Goal: Information Seeking & Learning: Check status

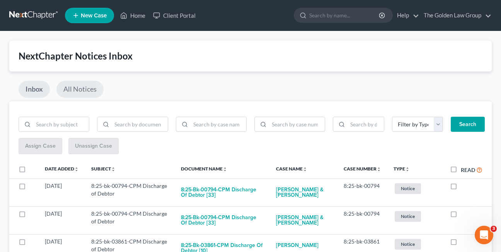
click at [87, 89] on link "All Notices" at bounding box center [79, 89] width 47 height 17
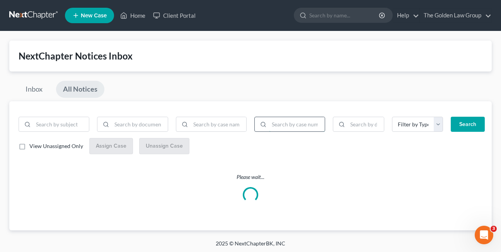
click at [308, 124] on input "search" at bounding box center [297, 124] width 56 height 15
paste input "8:25-bk-06560"
type input "8:25-bk-06560"
click at [450, 117] on button "Search" at bounding box center [467, 124] width 34 height 15
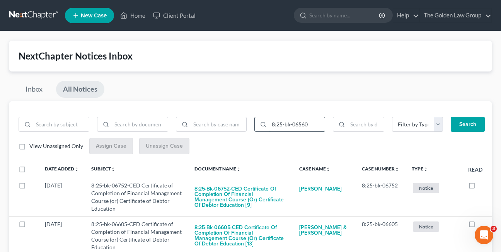
click at [309, 125] on input "8:25-bk-06560" at bounding box center [297, 124] width 56 height 15
click at [450, 117] on button "Search" at bounding box center [467, 124] width 34 height 15
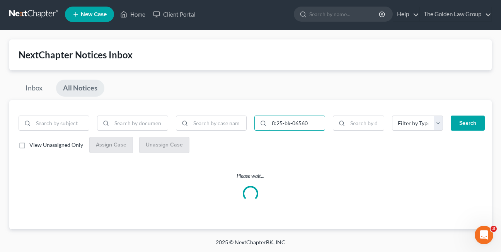
scroll to position [2, 0]
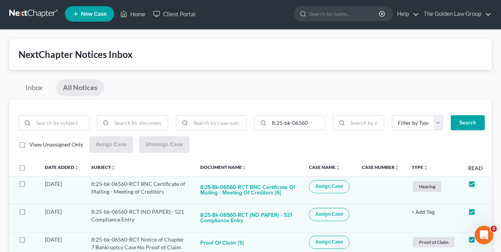
click at [382, 82] on div "Inbox All Notices" at bounding box center [250, 89] width 482 height 20
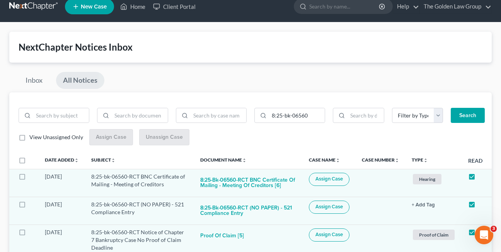
scroll to position [0, 0]
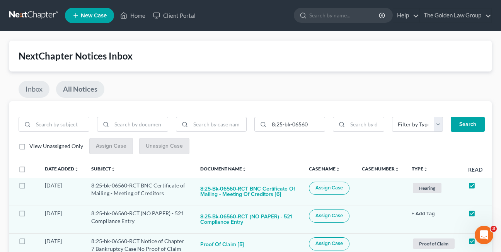
click at [30, 88] on link "Inbox" at bounding box center [34, 89] width 31 height 17
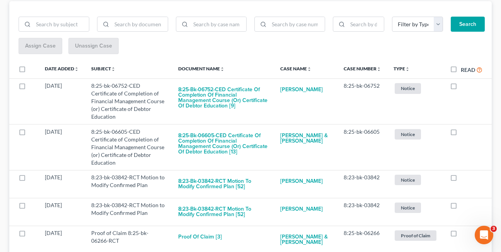
scroll to position [114, 0]
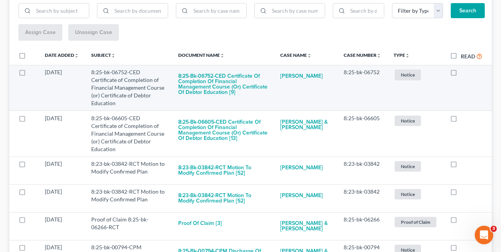
click at [461, 74] on label at bounding box center [461, 74] width 0 height 0
click at [464, 72] on input "checkbox" at bounding box center [466, 70] width 5 height 5
checkbox input "true"
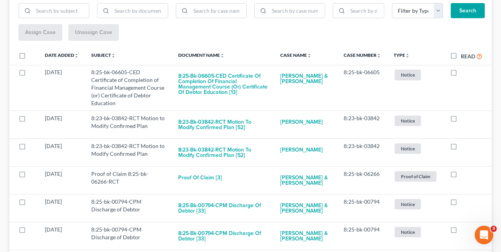
click at [461, 74] on label at bounding box center [461, 74] width 0 height 0
click at [464, 72] on input "checkbox" at bounding box center [466, 70] width 5 height 5
checkbox input "true"
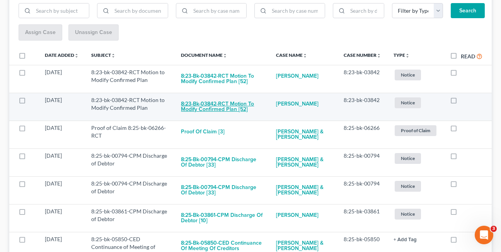
click at [200, 106] on button "8:23-bk-03842-RCT Motion to Modify Confirmed Plan [52]" at bounding box center [222, 106] width 82 height 21
checkbox input "true"
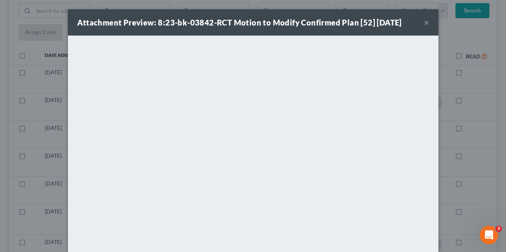
click at [425, 21] on button "×" at bounding box center [426, 22] width 5 height 9
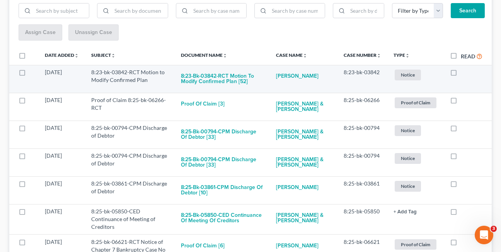
click at [461, 74] on label at bounding box center [461, 74] width 0 height 0
click at [464, 73] on input "checkbox" at bounding box center [466, 70] width 5 height 5
checkbox input "true"
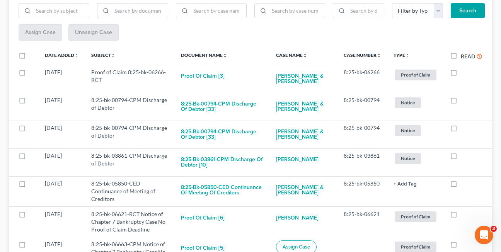
click at [461, 74] on label at bounding box center [461, 74] width 0 height 0
click at [464, 73] on input "checkbox" at bounding box center [466, 70] width 5 height 5
checkbox input "true"
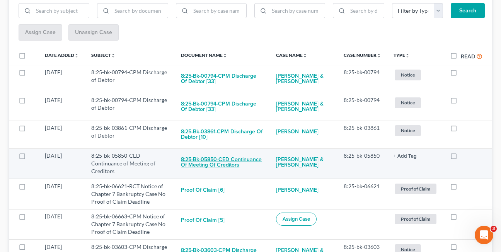
click at [219, 164] on button "8:25-bk-05850-CED Continuance of Meeting of Creditors" at bounding box center [222, 162] width 82 height 21
checkbox input "true"
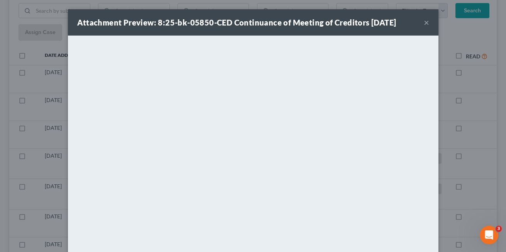
click at [425, 24] on button "×" at bounding box center [426, 22] width 5 height 9
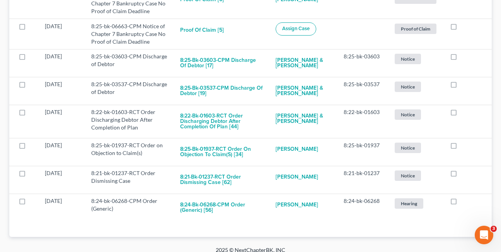
scroll to position [282, 0]
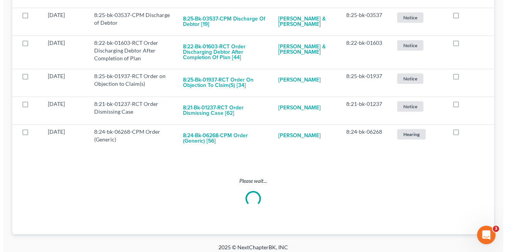
scroll to position [282, 0]
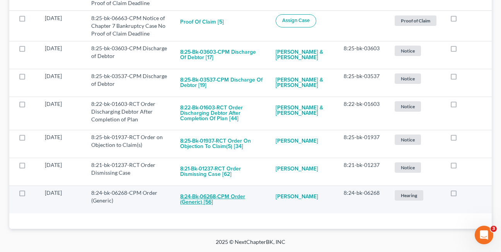
click at [207, 197] on button "8:24-bk-06268-CPM Order (Generic) [56]" at bounding box center [221, 199] width 83 height 21
checkbox input "true"
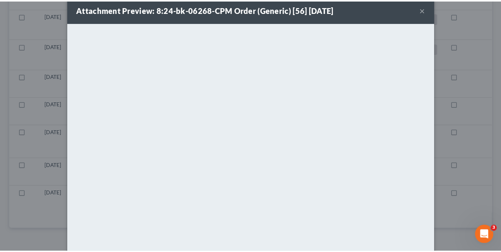
scroll to position [0, 0]
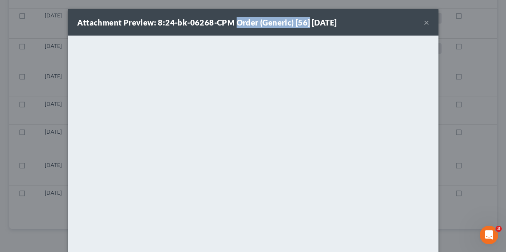
drag, startPoint x: 233, startPoint y: 23, endPoint x: 302, endPoint y: 20, distance: 70.0
click at [302, 20] on strong "Attachment Preview: 8:24-bk-06268-CPM Order (Generic) [56] [DATE]" at bounding box center [207, 22] width 260 height 9
copy strong "Order (Generic) [56"
click at [425, 23] on button "×" at bounding box center [426, 22] width 5 height 9
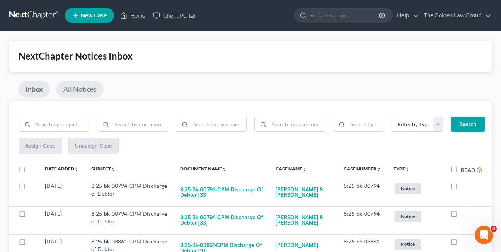
click at [84, 90] on link "All Notices" at bounding box center [79, 89] width 47 height 17
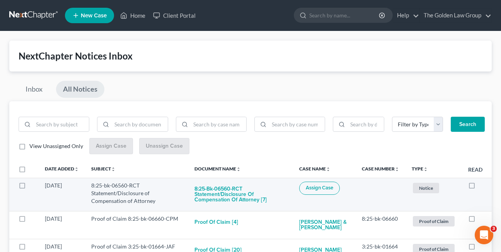
click at [479, 187] on label at bounding box center [479, 187] width 0 height 0
click at [482, 186] on input "checkbox" at bounding box center [484, 184] width 5 height 5
checkbox input "true"
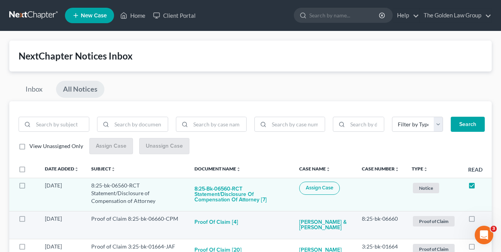
click at [479, 221] on label at bounding box center [479, 221] width 0 height 0
click at [482, 217] on input "checkbox" at bounding box center [484, 217] width 5 height 5
checkbox input "true"
click at [219, 124] on input "search" at bounding box center [218, 124] width 56 height 15
type input "jean"
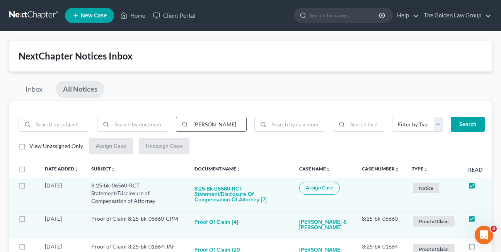
click at [450, 117] on button "Search" at bounding box center [467, 124] width 34 height 15
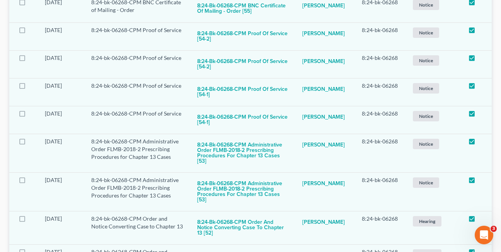
scroll to position [335, 0]
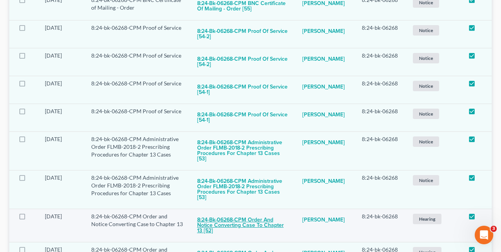
click at [236, 212] on button "8:24-bk-06268-CPM Order and Notice Converting Case to Chapter 13 [52]" at bounding box center [243, 225] width 93 height 26
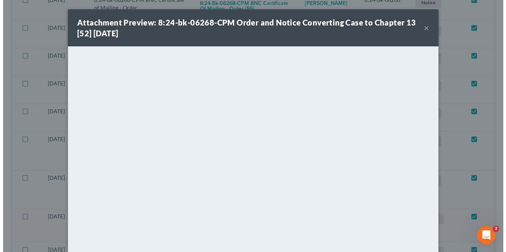
scroll to position [325, 0]
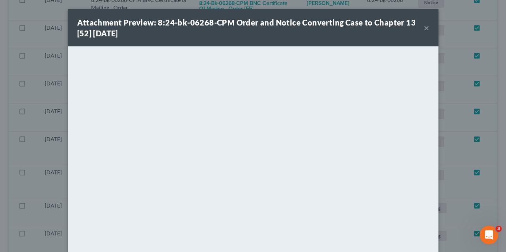
click at [425, 28] on button "×" at bounding box center [426, 27] width 5 height 9
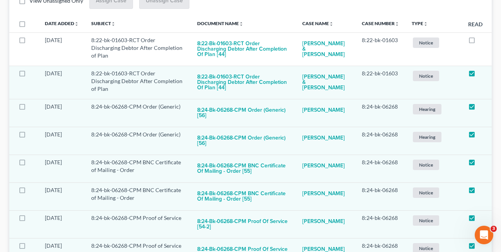
scroll to position [140, 0]
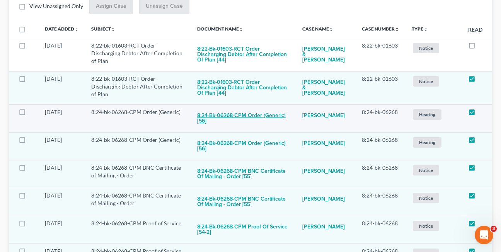
click at [257, 108] on button "8:24-bk-06268-CPM Order (Generic) [56]" at bounding box center [243, 118] width 93 height 21
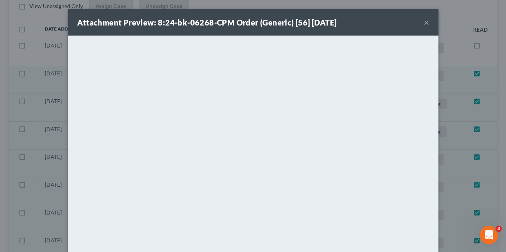
click at [424, 21] on button "×" at bounding box center [426, 22] width 5 height 9
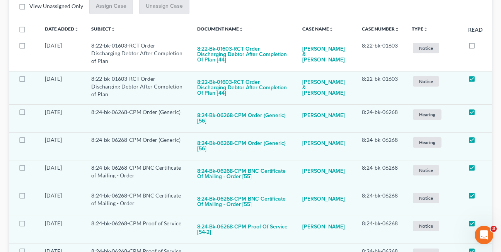
scroll to position [0, 0]
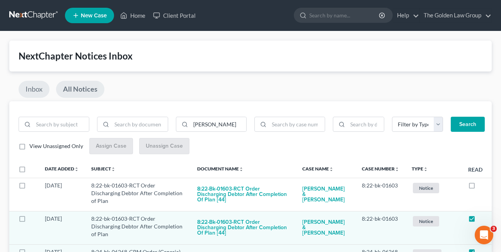
click at [25, 87] on link "Inbox" at bounding box center [34, 89] width 31 height 17
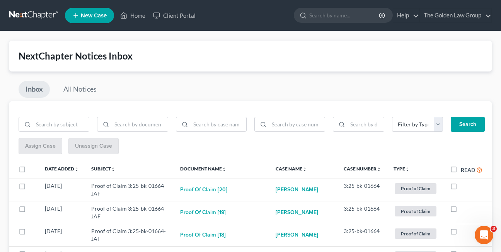
drag, startPoint x: 433, startPoint y: 85, endPoint x: 467, endPoint y: 136, distance: 61.6
click at [433, 85] on div "Inbox All Notices" at bounding box center [250, 91] width 482 height 20
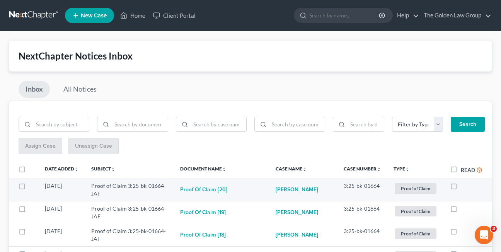
click at [461, 188] on label at bounding box center [461, 188] width 0 height 0
click at [464, 187] on input "checkbox" at bounding box center [466, 184] width 5 height 5
checkbox input "true"
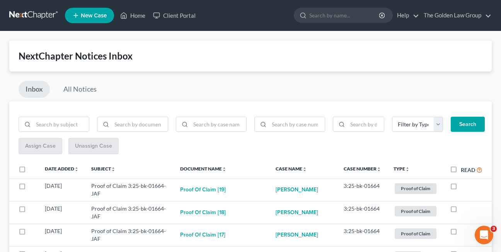
click at [461, 188] on label at bounding box center [461, 188] width 0 height 0
click at [464, 187] on input "checkbox" at bounding box center [466, 184] width 5 height 5
checkbox input "true"
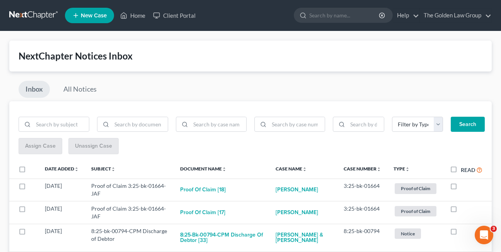
click at [461, 188] on label at bounding box center [461, 188] width 0 height 0
click at [464, 187] on input "checkbox" at bounding box center [466, 184] width 5 height 5
checkbox input "true"
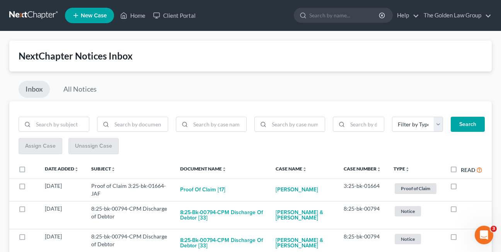
click at [461, 188] on label at bounding box center [461, 188] width 0 height 0
click at [464, 187] on input "checkbox" at bounding box center [466, 184] width 5 height 5
checkbox input "true"
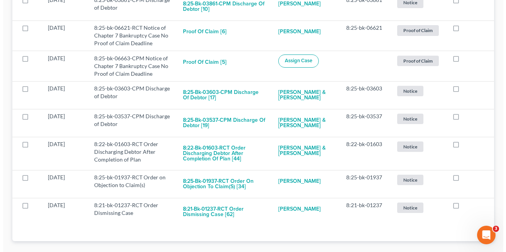
scroll to position [254, 0]
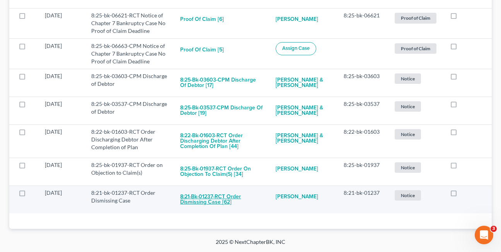
click at [204, 199] on button "8:21-bk-01237-RCT Order Dismissing Case [62]" at bounding box center [221, 199] width 83 height 21
checkbox input "true"
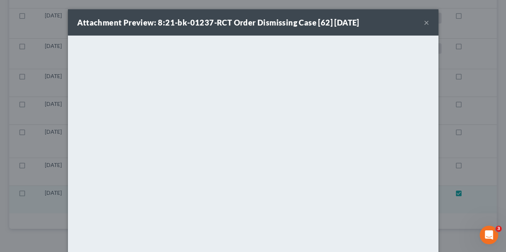
scroll to position [226, 0]
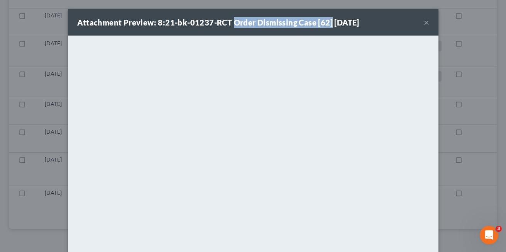
drag, startPoint x: 232, startPoint y: 24, endPoint x: 327, endPoint y: 23, distance: 95.4
click at [327, 23] on strong "Attachment Preview: 8:21-bk-01237-RCT Order Dismissing Case [62] 09/15/2025" at bounding box center [218, 22] width 282 height 9
copy strong "Order Dismissing Case [62]"
click at [424, 23] on button "×" at bounding box center [426, 22] width 5 height 9
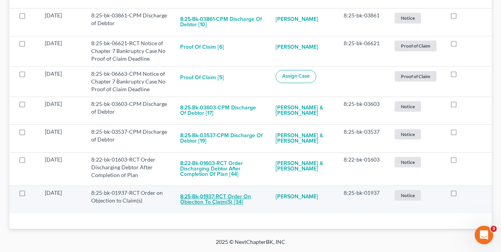
click at [187, 206] on button "8:25-bk-01937-RCT Order on Objection to Claim(s) [34]" at bounding box center [221, 199] width 83 height 21
checkbox input "true"
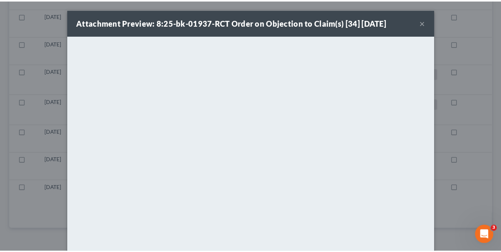
scroll to position [198, 0]
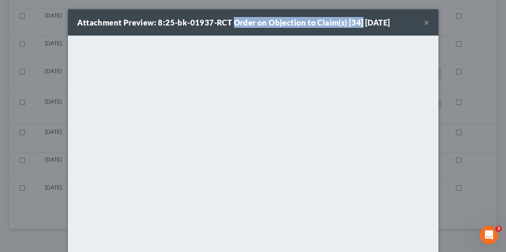
drag, startPoint x: 231, startPoint y: 22, endPoint x: 355, endPoint y: 22, distance: 124.8
click at [355, 22] on strong "Attachment Preview: 8:25-bk-01937-RCT Order on Objection to Claim(s) [34] 09/15…" at bounding box center [233, 22] width 313 height 9
copy strong "Order on Objection to Claim(s) [34]"
click at [424, 22] on button "×" at bounding box center [426, 22] width 5 height 9
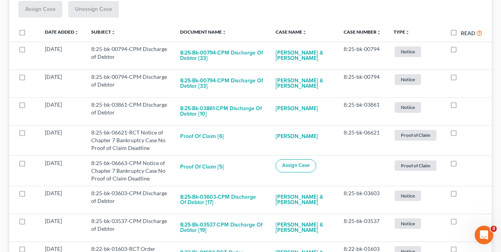
scroll to position [131, 0]
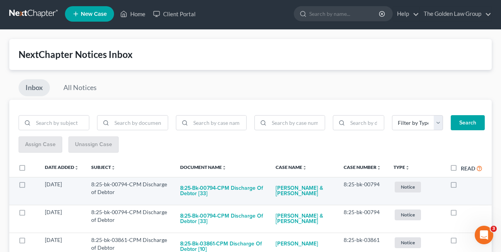
click at [461, 186] on label at bounding box center [461, 186] width 0 height 0
click at [464, 185] on input "checkbox" at bounding box center [466, 182] width 5 height 5
checkbox input "true"
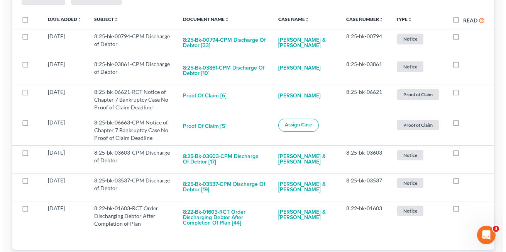
scroll to position [170, 0]
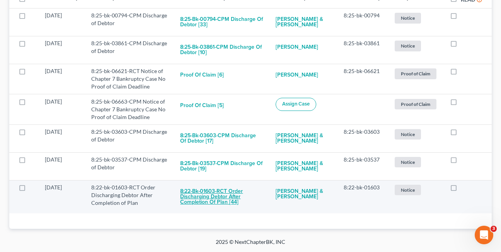
click at [201, 197] on button "8:22-bk-01603-RCT Order Discharging Debtor After Completion of Plan [44]" at bounding box center [221, 197] width 83 height 26
checkbox input "true"
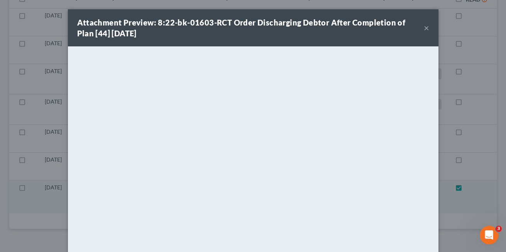
scroll to position [137, 0]
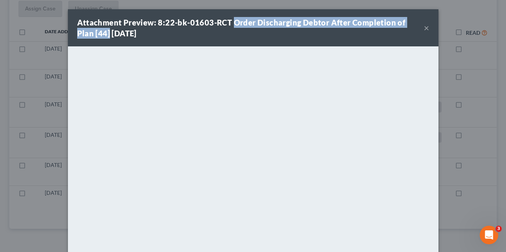
drag, startPoint x: 229, startPoint y: 22, endPoint x: 88, endPoint y: 32, distance: 141.3
click at [88, 32] on strong "Attachment Preview: 8:22-bk-01603-RCT Order Discharging Debtor After Completion…" at bounding box center [241, 28] width 329 height 20
copy strong "Order Discharging Debtor After Completion of Plan [44]"
click at [424, 28] on button "×" at bounding box center [426, 27] width 5 height 9
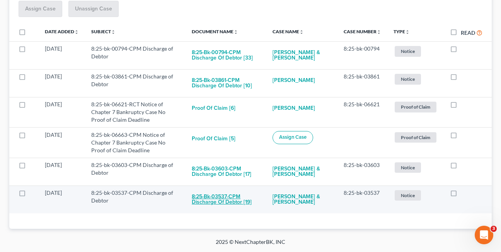
click at [207, 203] on button "8:25-bk-03537-CPM Discharge of Debtor [19]" at bounding box center [226, 199] width 68 height 21
checkbox input "true"
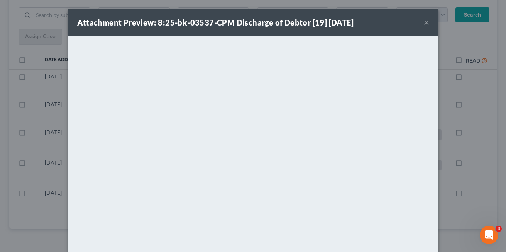
scroll to position [109, 0]
drag, startPoint x: 232, startPoint y: 22, endPoint x: 322, endPoint y: 23, distance: 90.0
click at [322, 23] on strong "Attachment Preview: 8:25-bk-03537-CPM Discharge of Debtor [19] 09/16/2025" at bounding box center [215, 22] width 277 height 9
copy strong "Discharge of Debtor [19]"
click at [424, 21] on button "×" at bounding box center [426, 22] width 5 height 9
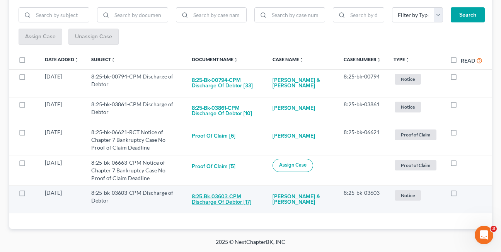
click at [209, 203] on button "8:25-bk-03603-CPM Discharge of Debtor [17]" at bounding box center [226, 199] width 68 height 21
checkbox input "true"
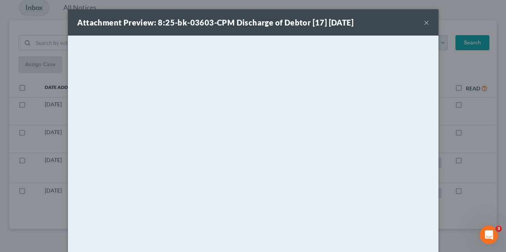
scroll to position [82, 0]
drag, startPoint x: 233, startPoint y: 22, endPoint x: 321, endPoint y: 24, distance: 88.1
click at [321, 24] on strong "Attachment Preview: 8:25-bk-03603-CPM Discharge of Debtor [17] 09/16/2025" at bounding box center [215, 22] width 277 height 9
copy strong "Discharge of Debtor [17]"
click at [424, 23] on button "×" at bounding box center [426, 22] width 5 height 9
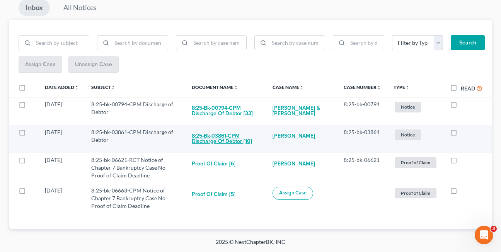
click at [214, 134] on button "8:25-bk-03861-CPM Discharge of Debtor [10]" at bounding box center [226, 138] width 68 height 21
checkbox input "true"
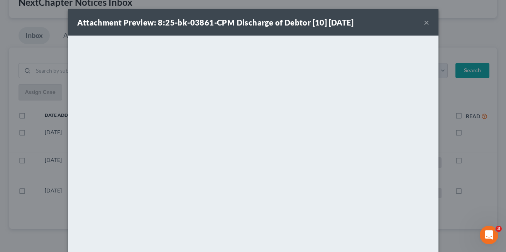
scroll to position [54, 0]
drag, startPoint x: 232, startPoint y: 24, endPoint x: 321, endPoint y: 26, distance: 89.3
click at [321, 26] on strong "Attachment Preview: 8:25-bk-03861-CPM Discharge of Debtor [10] 09/17/2025" at bounding box center [215, 22] width 277 height 9
copy strong "Discharge of Debtor [10]"
click at [421, 23] on div "Attachment Preview: 8:25-bk-03861-CPM Discharge of Debtor [10] 09/17/2025 ×" at bounding box center [253, 22] width 371 height 26
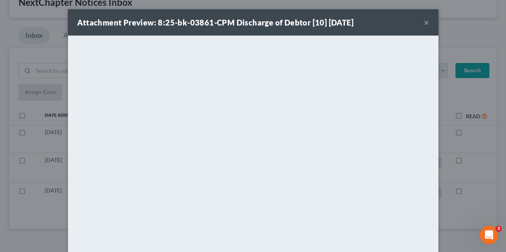
click at [424, 22] on button "×" at bounding box center [426, 22] width 5 height 9
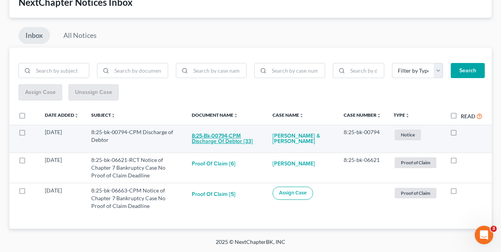
click at [223, 138] on button "8:25-bk-00794-CPM Discharge of Debtor [33]" at bounding box center [226, 138] width 68 height 21
checkbox input "true"
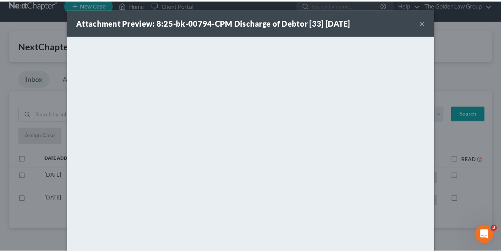
scroll to position [10, 0]
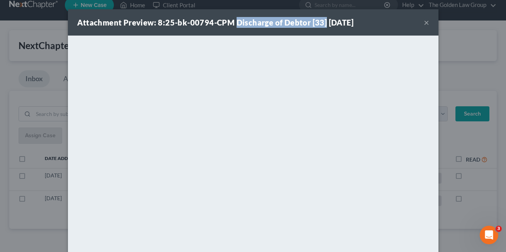
drag, startPoint x: 231, startPoint y: 23, endPoint x: 321, endPoint y: 21, distance: 89.3
click at [321, 21] on strong "Attachment Preview: 8:25-bk-00794-CPM Discharge of Debtor [33] 09/17/2025" at bounding box center [215, 22] width 277 height 9
copy strong "Discharge of Debtor [33]"
click at [424, 23] on button "×" at bounding box center [426, 22] width 5 height 9
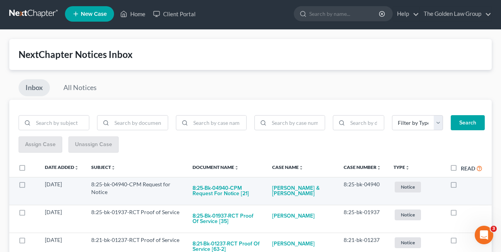
click at [461, 186] on label at bounding box center [461, 186] width 0 height 0
click at [464, 184] on input "checkbox" at bounding box center [466, 182] width 5 height 5
checkbox input "true"
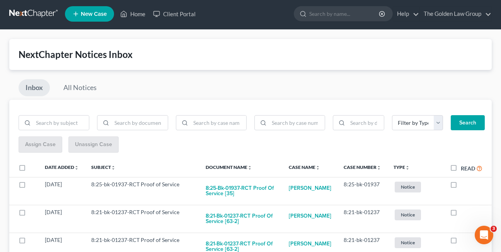
click at [461, 186] on label at bounding box center [461, 186] width 0 height 0
click at [464, 184] on input "checkbox" at bounding box center [466, 182] width 5 height 5
checkbox input "true"
click at [461, 186] on label at bounding box center [461, 186] width 0 height 0
click at [464, 184] on input "checkbox" at bounding box center [466, 182] width 5 height 5
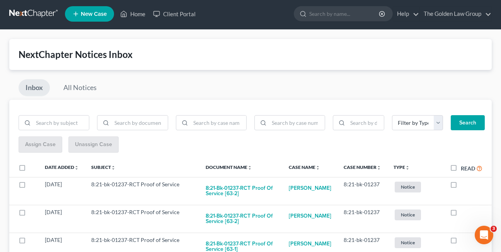
checkbox input "true"
click at [461, 186] on label at bounding box center [461, 186] width 0 height 0
click at [464, 184] on input "checkbox" at bounding box center [466, 182] width 5 height 5
checkbox input "true"
click at [461, 186] on label at bounding box center [461, 186] width 0 height 0
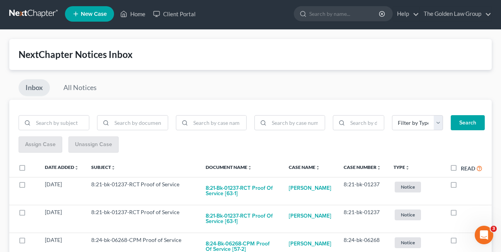
click at [464, 184] on input "checkbox" at bounding box center [466, 182] width 5 height 5
checkbox input "true"
click at [461, 186] on label at bounding box center [461, 186] width 0 height 0
click at [464, 184] on input "checkbox" at bounding box center [466, 182] width 5 height 5
checkbox input "true"
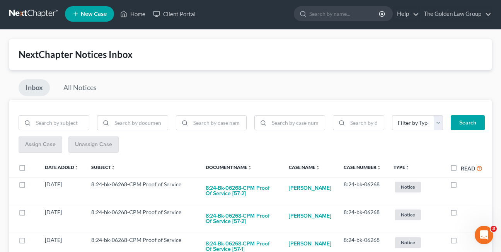
click at [461, 186] on label at bounding box center [461, 186] width 0 height 0
click at [464, 184] on input "checkbox" at bounding box center [466, 182] width 5 height 5
checkbox input "true"
click at [461, 186] on label at bounding box center [461, 186] width 0 height 0
click at [464, 184] on input "checkbox" at bounding box center [466, 182] width 5 height 5
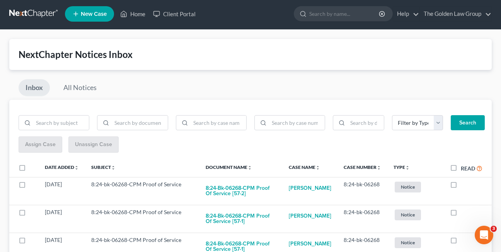
checkbox input "true"
click at [461, 186] on label at bounding box center [461, 186] width 0 height 0
click at [464, 184] on input "checkbox" at bounding box center [466, 182] width 5 height 5
checkbox input "true"
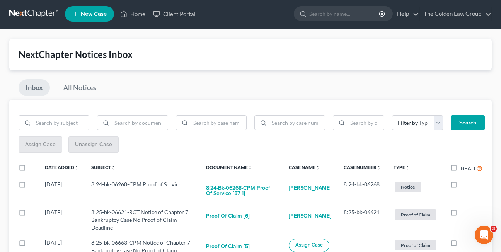
click at [461, 186] on label at bounding box center [461, 186] width 0 height 0
click at [464, 184] on input "checkbox" at bounding box center [466, 182] width 5 height 5
checkbox input "true"
